Goal: Information Seeking & Learning: Learn about a topic

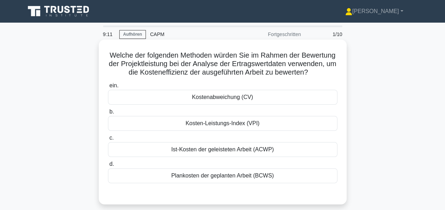
click at [220, 131] on div "Kosten-Leistungs-Index (VPI)" at bounding box center [222, 123] width 229 height 15
click at [108, 114] on input "[PERSON_NAME]-Leistungs-Index (VPI)" at bounding box center [108, 112] width 0 height 5
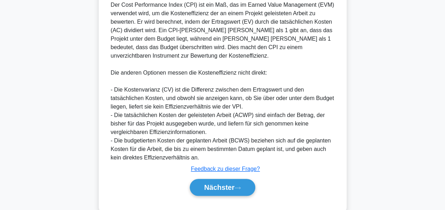
scroll to position [212, 0]
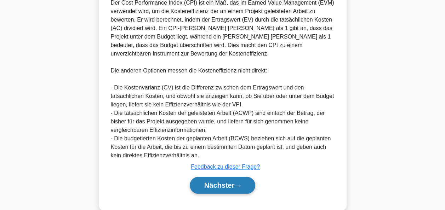
click at [219, 179] on button "Nächster" at bounding box center [223, 185] width 66 height 17
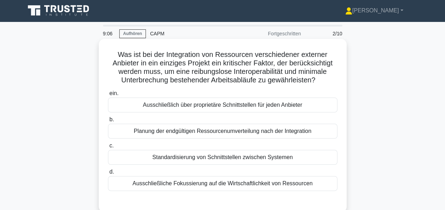
scroll to position [0, 0]
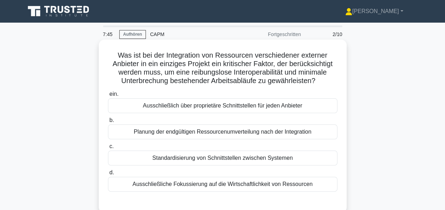
click at [245, 158] on div "Standardisierung von Schnittstellen zwischen Systemen" at bounding box center [222, 158] width 229 height 15
click at [108, 149] on input "c. Standardisierung von Schnittstellen zwischen Systemen" at bounding box center [108, 146] width 0 height 5
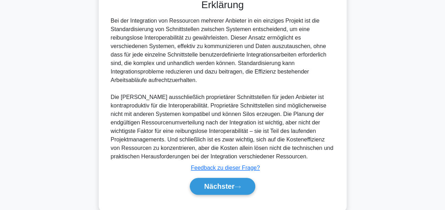
scroll to position [216, 0]
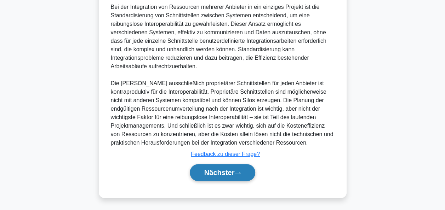
click at [218, 164] on button "Nächster" at bounding box center [223, 172] width 66 height 17
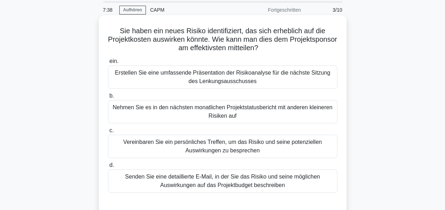
scroll to position [35, 0]
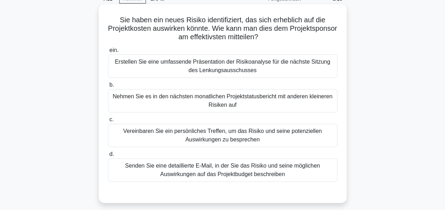
click at [237, 133] on div "Vereinbaren Sie ein persönliches Treffen, um das Risiko und seine potenziellen …" at bounding box center [222, 135] width 229 height 23
click at [108, 122] on input "c. Vereinbaren Sie ein persönliches Treffen, um das Risiko und seine potenziell…" at bounding box center [108, 119] width 0 height 5
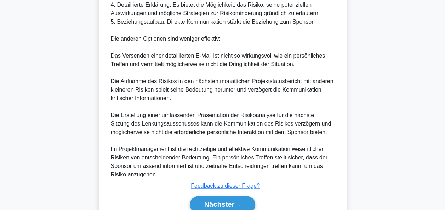
scroll to position [354, 0]
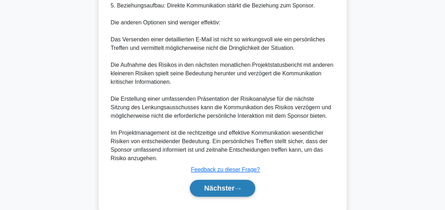
click at [245, 180] on button "Nächster" at bounding box center [223, 188] width 66 height 17
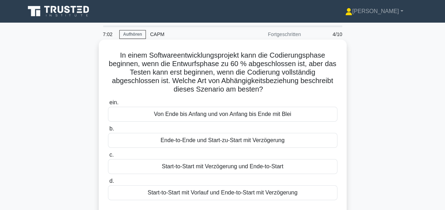
scroll to position [35, 0]
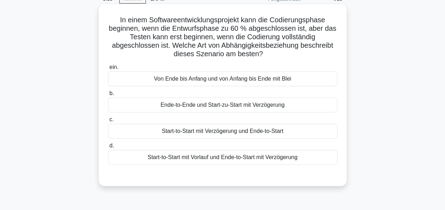
click at [230, 133] on div "Start-to-Start mit Verzögerung und Ende-to-Start" at bounding box center [222, 131] width 229 height 15
click at [108, 122] on input "c. Start-to-Start mit Verzögerung und Ende-to-Start" at bounding box center [108, 119] width 0 height 5
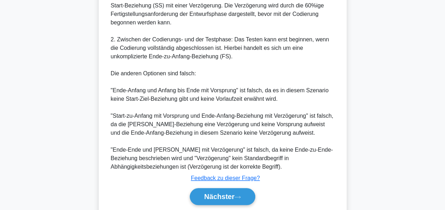
scroll to position [310, 0]
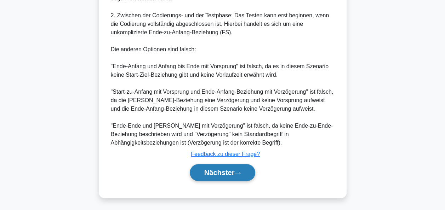
click at [218, 171] on font "Nächster" at bounding box center [219, 173] width 30 height 8
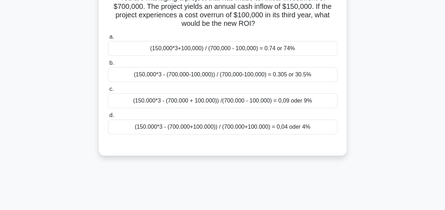
scroll to position [0, 0]
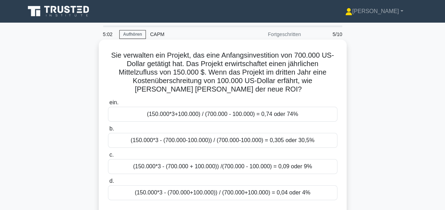
click at [209, 115] on div "(150.000*3+100.000) / (700.000 - 100.000) = 0,74 oder 74%" at bounding box center [222, 114] width 229 height 15
click at [108, 105] on input "ein. (150.000*3+100.000) / (700.000 - 100.000) = 0,74 oder 74%" at bounding box center [108, 102] width 0 height 5
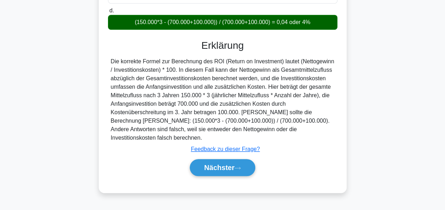
scroll to position [172, 0]
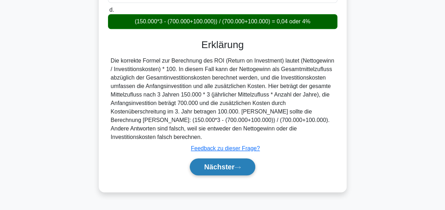
click at [223, 163] on font "Nächster" at bounding box center [219, 167] width 30 height 8
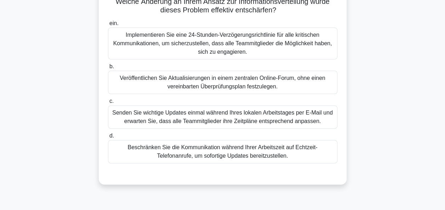
scroll to position [35, 0]
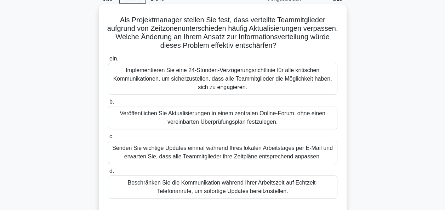
click at [223, 186] on div "Beschränken Sie die Kommunikation während Ihrer Arbeitszeit auf Echtzeit-Telefo…" at bounding box center [222, 186] width 229 height 23
click at [108, 174] on input "d. Beschränken Sie die Kommunikation während Ihrer Arbeitszeit auf Echtzeit-Tel…" at bounding box center [108, 171] width 0 height 5
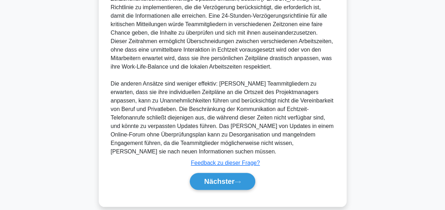
scroll to position [277, 0]
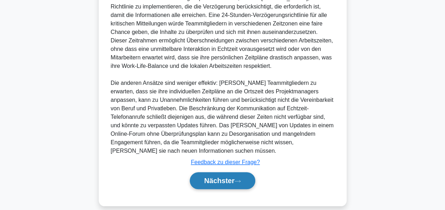
click at [221, 177] on font "Nächster" at bounding box center [219, 181] width 30 height 8
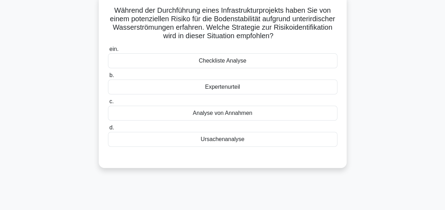
scroll to position [30, 0]
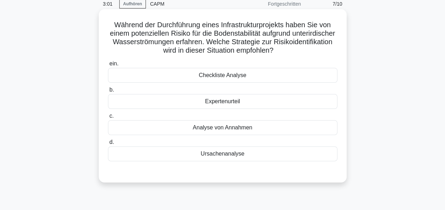
click at [237, 103] on div "Expertenurteil" at bounding box center [222, 101] width 229 height 15
click at [108, 92] on input "b. Expertenurteil" at bounding box center [108, 90] width 0 height 5
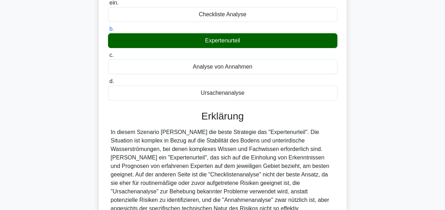
scroll to position [172, 0]
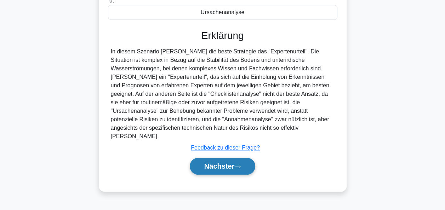
click at [219, 162] on font "Nächster" at bounding box center [219, 166] width 30 height 8
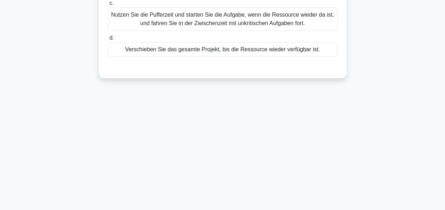
scroll to position [0, 0]
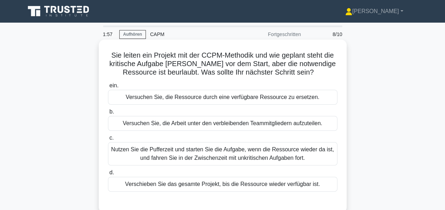
click at [207, 125] on div "Versuchen Sie, die Arbeit unter den verbleibenden Teammitgliedern aufzuteilen." at bounding box center [222, 123] width 229 height 15
click at [108, 114] on input "b. Versuchen Sie, die Arbeit unter den verbleibenden Teammitgliedern aufzuteile…" at bounding box center [108, 112] width 0 height 5
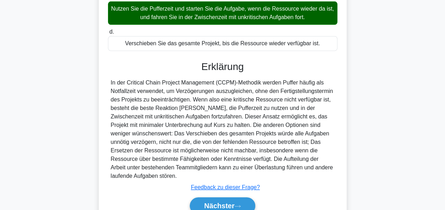
scroll to position [175, 0]
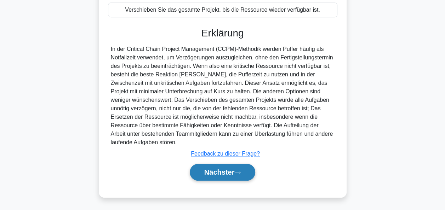
click at [218, 173] on font "Nächster" at bounding box center [219, 172] width 30 height 8
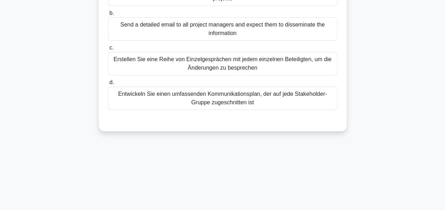
scroll to position [30, 0]
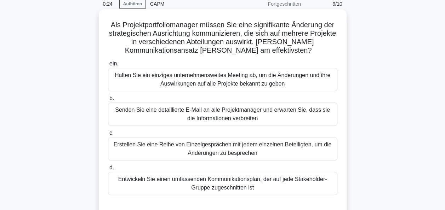
click at [221, 82] on div "Halten Sie ein einziges unternehmensweites Meeting ab, um die Änderungen und ih…" at bounding box center [222, 79] width 229 height 23
click at [108, 66] on input "ein. Halten Sie ein einziges unternehmensweites Meeting ab, um die Änderungen u…" at bounding box center [108, 64] width 0 height 5
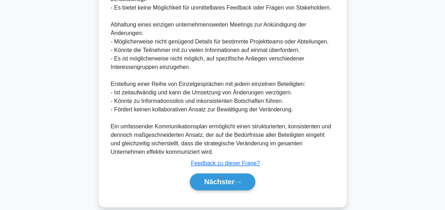
scroll to position [455, 0]
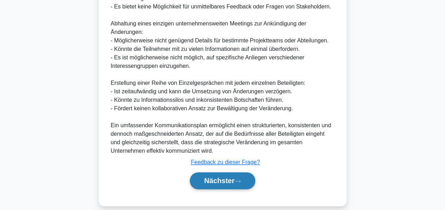
click at [228, 177] on font "Nächster" at bounding box center [219, 181] width 30 height 8
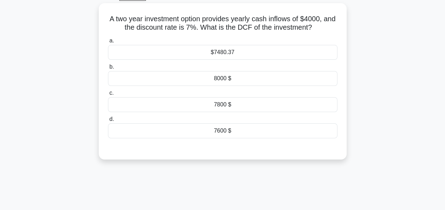
scroll to position [0, 0]
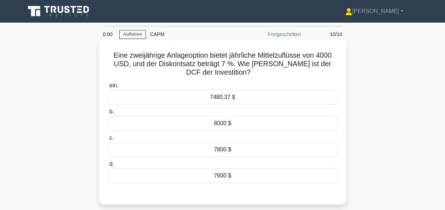
click at [225, 147] on div "7800 $" at bounding box center [222, 149] width 229 height 15
click at [108, 140] on input "c. 7800 $" at bounding box center [108, 138] width 0 height 5
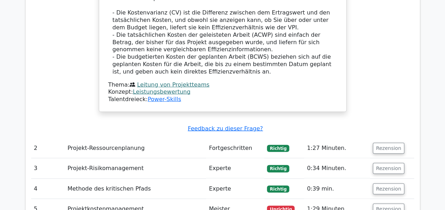
scroll to position [778, 0]
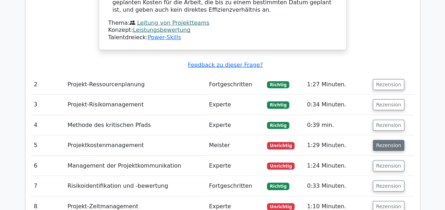
click at [389, 140] on button "Rezension" at bounding box center [387, 145] width 31 height 11
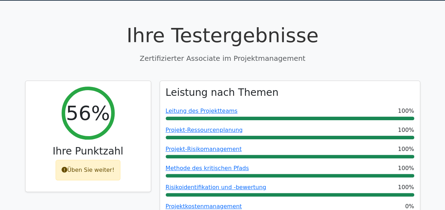
scroll to position [0, 0]
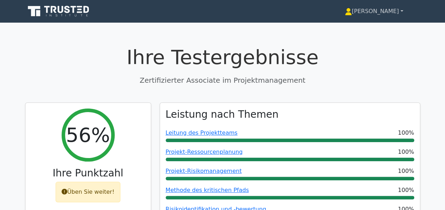
click at [392, 10] on font "[PERSON_NAME]" at bounding box center [375, 11] width 47 height 7
click at [367, 28] on link "Profil" at bounding box center [356, 27] width 56 height 11
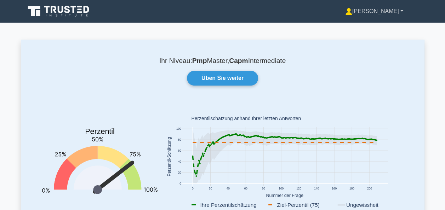
click at [399, 13] on link "[PERSON_NAME]" at bounding box center [374, 11] width 92 height 14
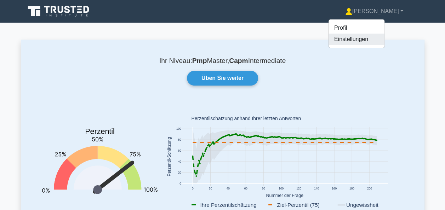
click at [375, 44] on link "Einstellungen" at bounding box center [356, 39] width 56 height 11
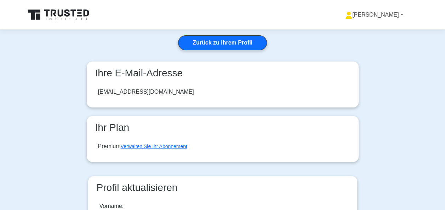
click at [400, 18] on link "[PERSON_NAME]" at bounding box center [374, 15] width 92 height 14
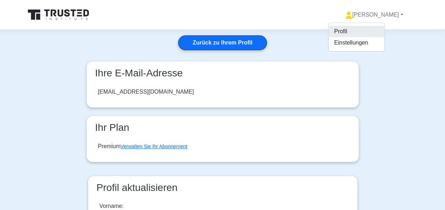
click at [384, 30] on link "Profil" at bounding box center [356, 31] width 56 height 11
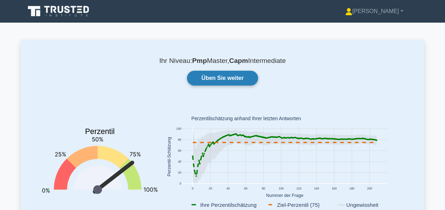
click at [216, 78] on link "Üben Sie weiter" at bounding box center [222, 78] width 71 height 15
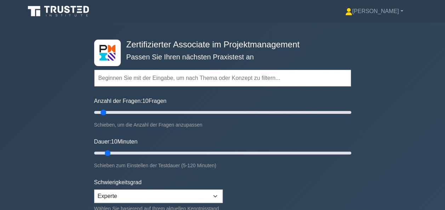
click at [67, 8] on icon at bounding box center [59, 11] width 68 height 13
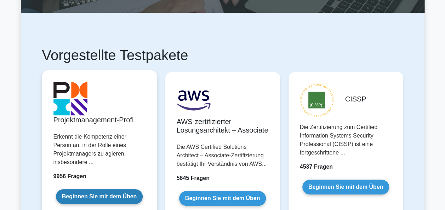
scroll to position [106, 0]
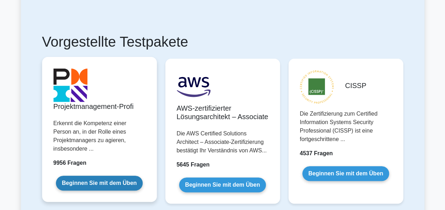
click at [77, 176] on link "Beginnen Sie mit dem Üben" at bounding box center [99, 183] width 87 height 15
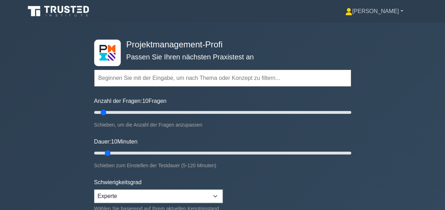
click at [393, 12] on font "[PERSON_NAME]" at bounding box center [375, 11] width 47 height 6
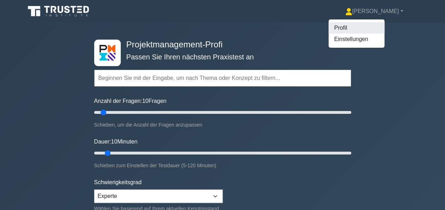
click at [376, 32] on link "Profil" at bounding box center [356, 27] width 56 height 11
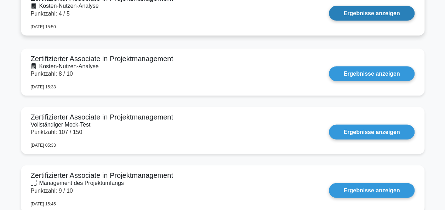
scroll to position [672, 0]
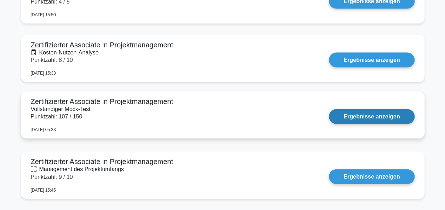
click at [365, 112] on link "Ergebnisse anzeigen" at bounding box center [371, 116] width 85 height 15
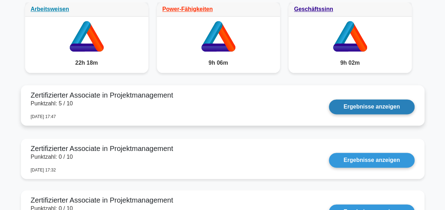
scroll to position [413, 0]
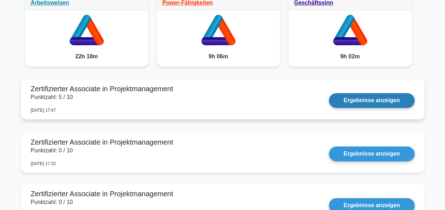
click at [354, 101] on link "Ergebnisse anzeigen" at bounding box center [371, 100] width 85 height 15
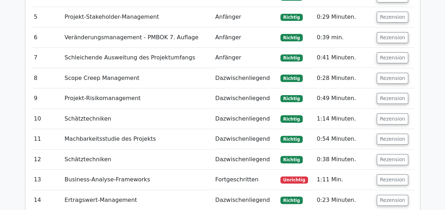
scroll to position [1486, 0]
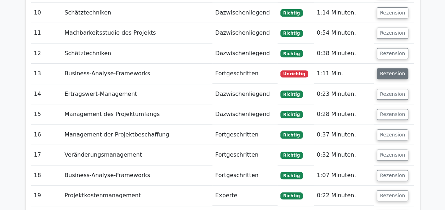
click at [388, 68] on button "Rezension" at bounding box center [391, 73] width 31 height 11
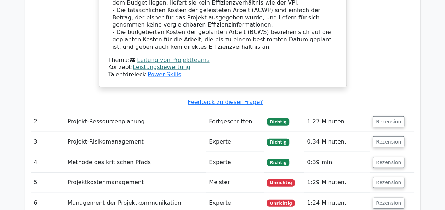
scroll to position [778, 0]
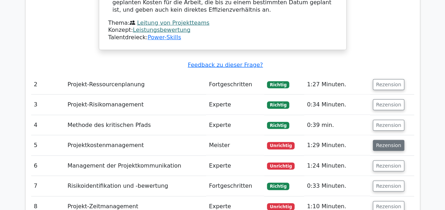
click at [386, 140] on button "Rezension" at bounding box center [387, 145] width 31 height 11
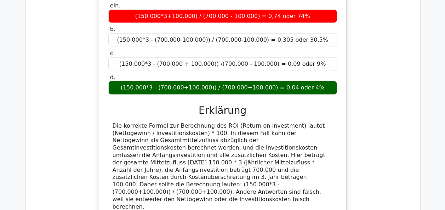
scroll to position [1132, 0]
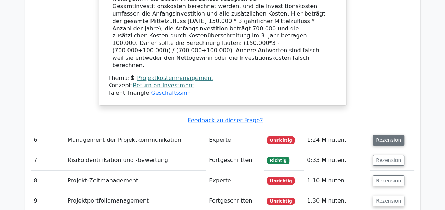
click at [392, 135] on button "Rezension" at bounding box center [387, 140] width 31 height 11
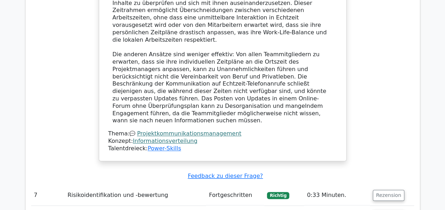
scroll to position [1556, 0]
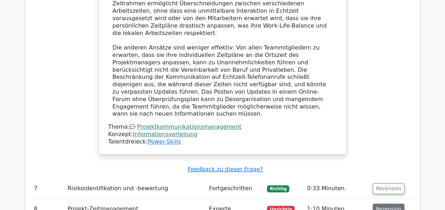
click at [395, 204] on button "Rezension" at bounding box center [387, 209] width 31 height 11
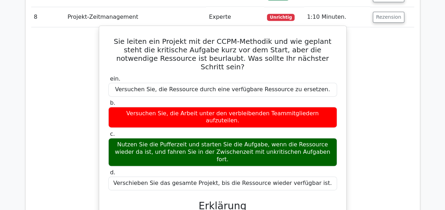
scroll to position [1733, 0]
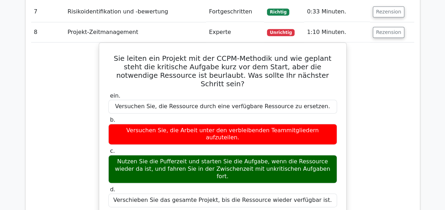
click at [347, 146] on div "Sie leiten ein Projekt mit der CCPM-Methodik und wie geplant steht die kritisch…" at bounding box center [222, 212] width 383 height 340
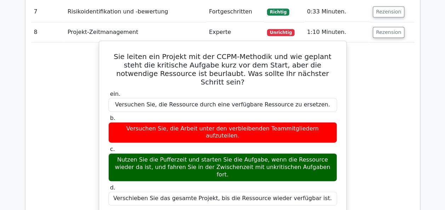
drag, startPoint x: 155, startPoint y: 197, endPoint x: 138, endPoint y: 197, distance: 17.7
drag, startPoint x: 171, startPoint y: 185, endPoint x: 193, endPoint y: 181, distance: 22.6
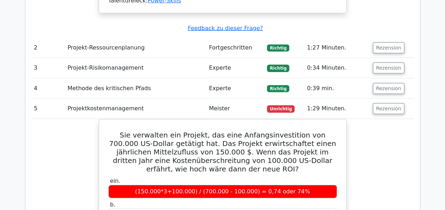
scroll to position [814, 0]
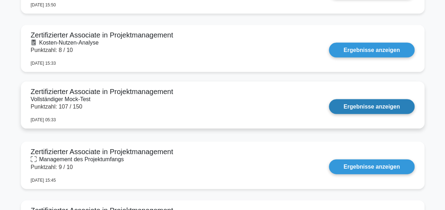
scroll to position [696, 0]
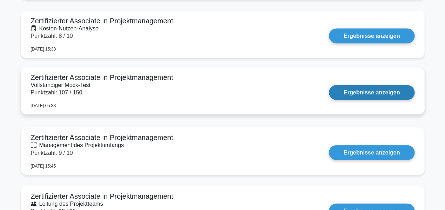
click at [387, 93] on link "Ergebnisse anzeigen" at bounding box center [371, 92] width 85 height 15
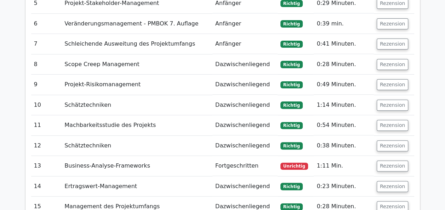
scroll to position [1415, 0]
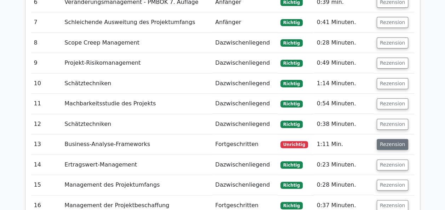
click at [393, 139] on button "Rezension" at bounding box center [391, 144] width 31 height 11
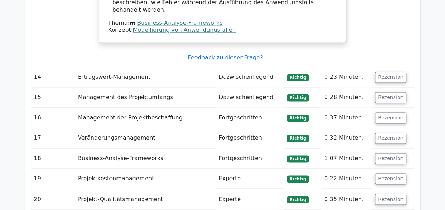
scroll to position [1845, 0]
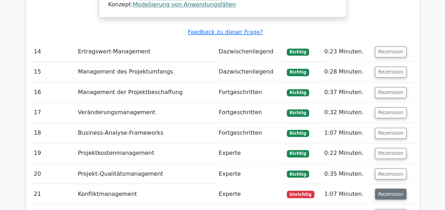
click at [392, 189] on button "Rezension" at bounding box center [390, 194] width 31 height 11
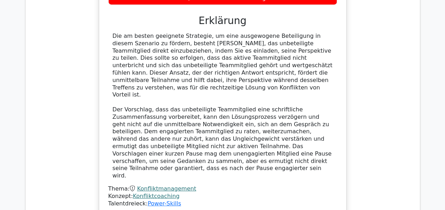
scroll to position [2270, 0]
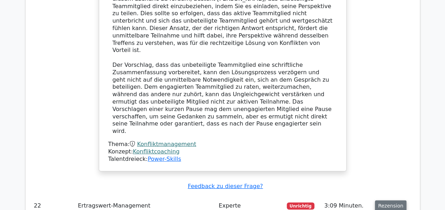
click at [384, 201] on button "Rezension" at bounding box center [390, 206] width 31 height 11
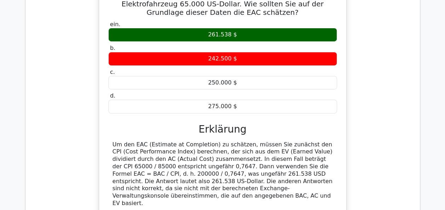
scroll to position [2588, 0]
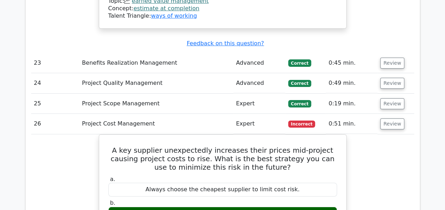
scroll to position [2633, 0]
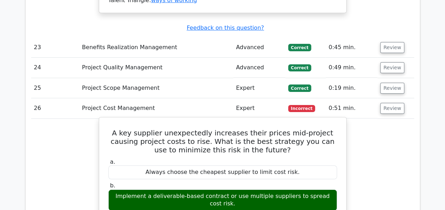
drag, startPoint x: 114, startPoint y: 134, endPoint x: 190, endPoint y: 134, distance: 76.4
click at [191, 190] on div "Implement a deliverable-based contract or use multiple suppliers to spread cost…" at bounding box center [222, 200] width 229 height 21
drag, startPoint x: 190, startPoint y: 134, endPoint x: 144, endPoint y: 142, distance: 47.4
click at [154, 190] on div "Implement a deliverable-based contract or use multiple suppliers to spread cost…" at bounding box center [222, 200] width 229 height 21
drag, startPoint x: 171, startPoint y: 137, endPoint x: 170, endPoint y: 141, distance: 4.5
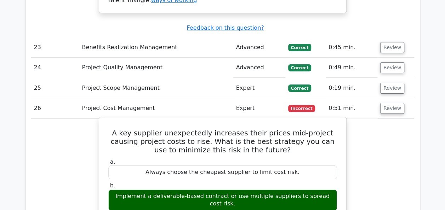
click at [171, 190] on div "Implement a deliverable-based contract or use multiple suppliers to spread cost…" at bounding box center [222, 200] width 229 height 21
click at [169, 157] on div "a. Always choose the cheapest supplier to limit cost risk. b. Implement a deliv…" at bounding box center [222, 208] width 237 height 103
drag, startPoint x: 113, startPoint y: 134, endPoint x: 219, endPoint y: 135, distance: 105.4
click at [219, 190] on div "Implement a deliverable-based contract or use multiple suppliers to spread cost…" at bounding box center [222, 200] width 229 height 21
drag, startPoint x: 219, startPoint y: 135, endPoint x: 204, endPoint y: 134, distance: 14.9
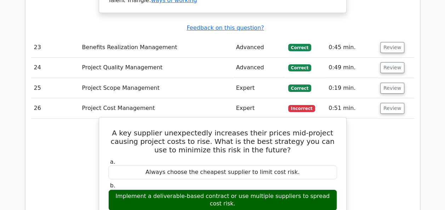
copy div "Implement a deliverable-based contract"
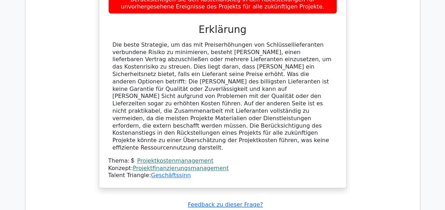
scroll to position [2952, 0]
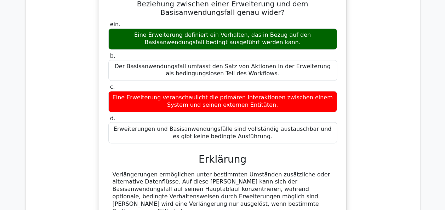
scroll to position [3235, 0]
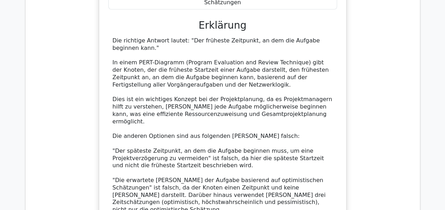
scroll to position [3659, 0]
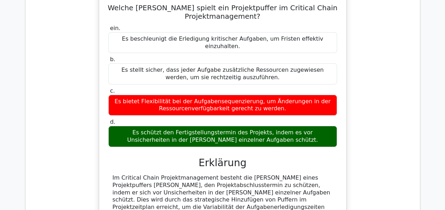
scroll to position [4013, 0]
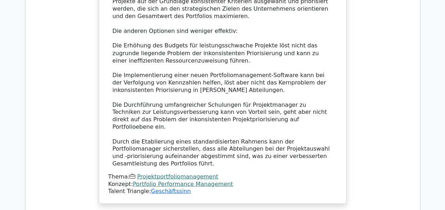
scroll to position [4650, 0]
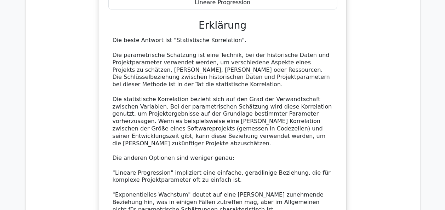
scroll to position [5008, 0]
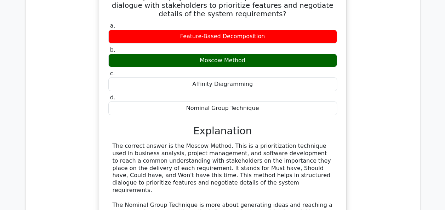
scroll to position [5316, 0]
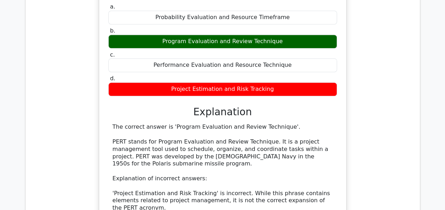
scroll to position [5705, 0]
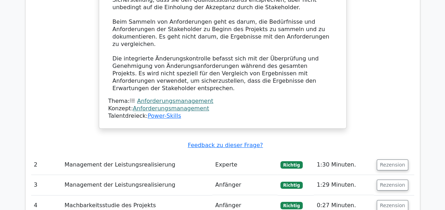
scroll to position [1194, 0]
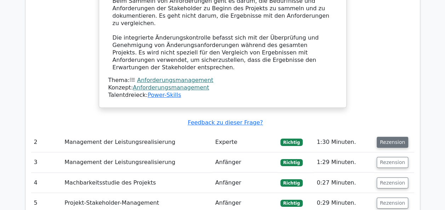
click at [391, 137] on button "Rezension" at bounding box center [391, 142] width 31 height 11
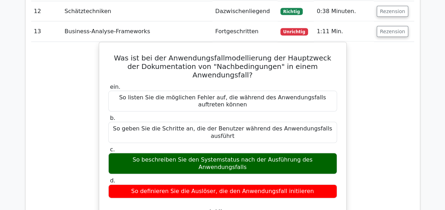
scroll to position [2007, 0]
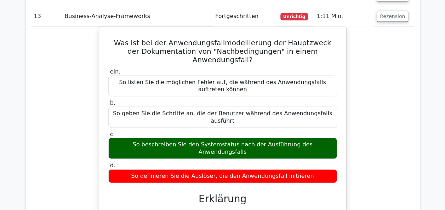
click at [382, 44] on div "Was ist bei der Anwendungsfallmodellierung der Hauptzweck der Dokumentation von…" at bounding box center [222, 200] width 383 height 347
click at [409, 27] on div "Was ist bei der Anwendungsfallmodellierung der Hauptzweck der Dokumentation von…" at bounding box center [222, 200] width 383 height 347
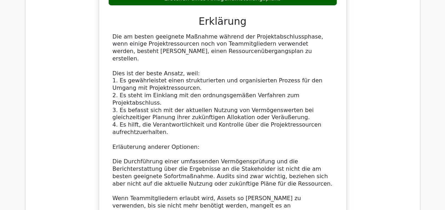
scroll to position [6669, 0]
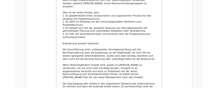
scroll to position [6704, 0]
